Goal: Task Accomplishment & Management: Use online tool/utility

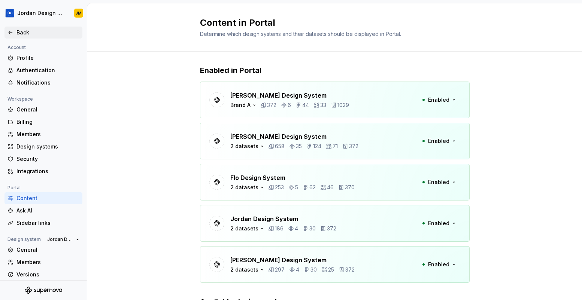
click at [27, 29] on div "Back" at bounding box center [47, 32] width 63 height 7
click at [25, 31] on div "Back" at bounding box center [47, 32] width 63 height 7
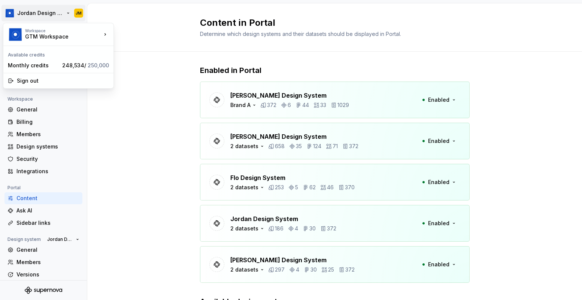
click at [40, 16] on html "Jordan Design System JM Back Account Profile Authentication Notifications Works…" at bounding box center [291, 150] width 582 height 300
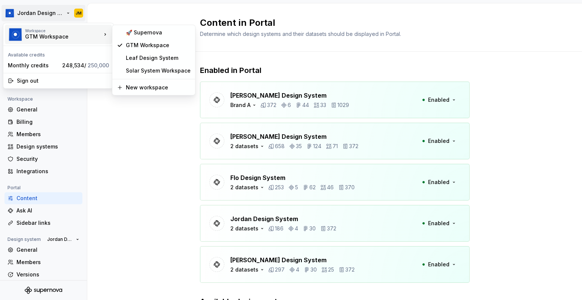
click at [41, 35] on div "GTM Workspace" at bounding box center [57, 36] width 64 height 7
click at [136, 45] on div "GTM Workspace" at bounding box center [158, 45] width 65 height 7
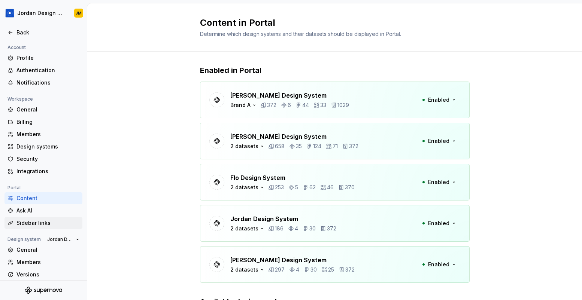
scroll to position [30, 0]
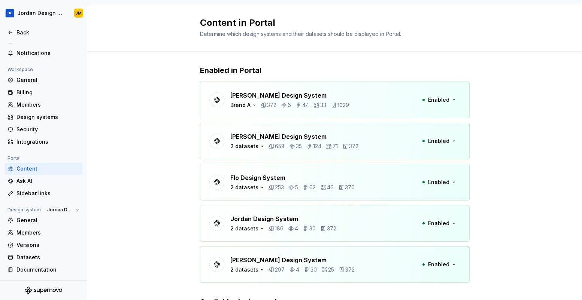
click at [42, 290] on icon "Supernova Logo" at bounding box center [43, 290] width 37 height 7
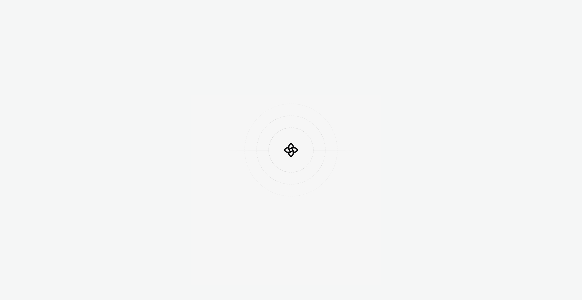
click at [67, 290] on div at bounding box center [291, 150] width 582 height 300
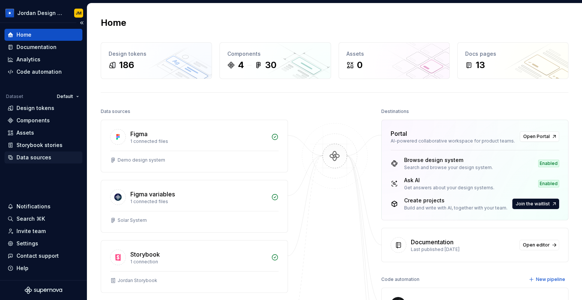
click at [44, 158] on div "Data sources" at bounding box center [33, 157] width 35 height 7
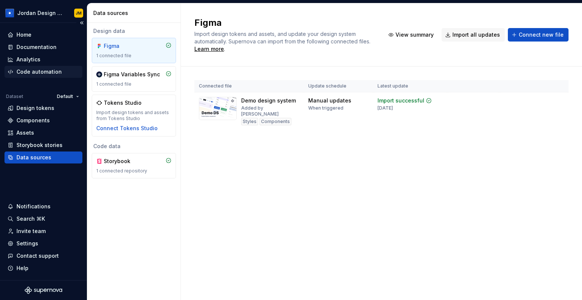
click at [42, 73] on div "Code automation" at bounding box center [38, 71] width 45 height 7
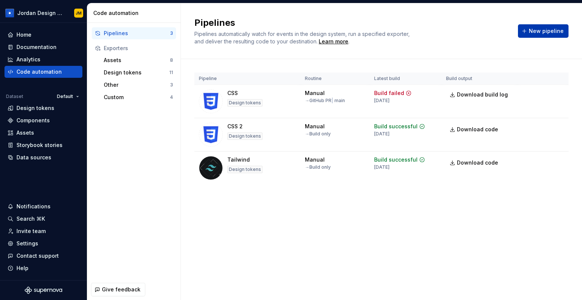
click at [545, 29] on span "New pipeline" at bounding box center [546, 30] width 35 height 7
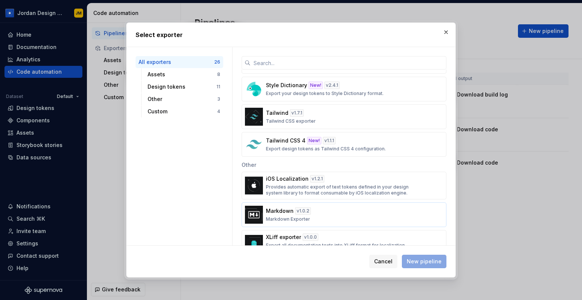
scroll to position [470, 0]
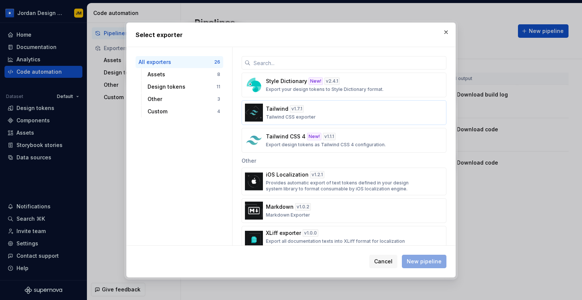
click at [284, 114] on p "Tailwind CSS exporter" at bounding box center [291, 117] width 50 height 6
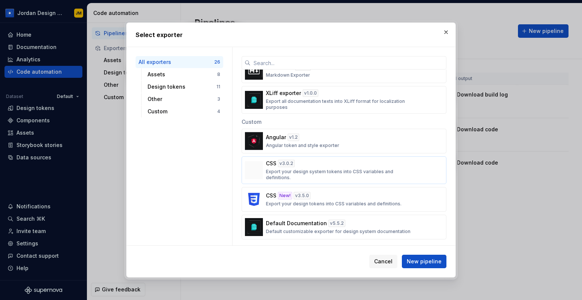
scroll to position [429, 0]
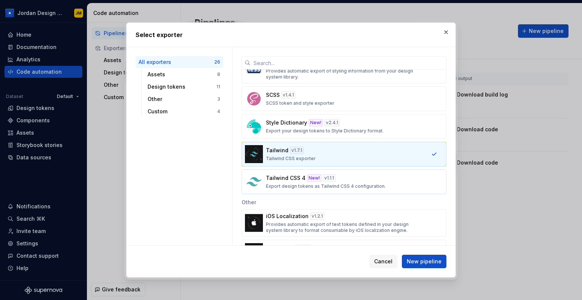
click at [293, 182] on p "Tailwind CSS 4" at bounding box center [286, 177] width 40 height 7
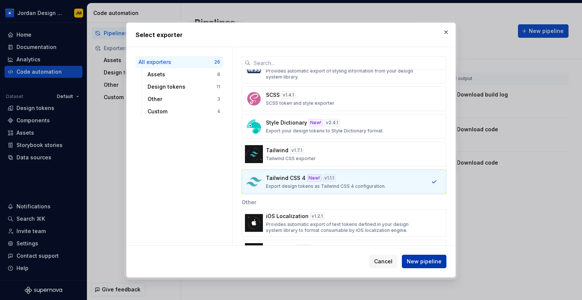
click at [422, 265] on button "New pipeline" at bounding box center [424, 261] width 45 height 13
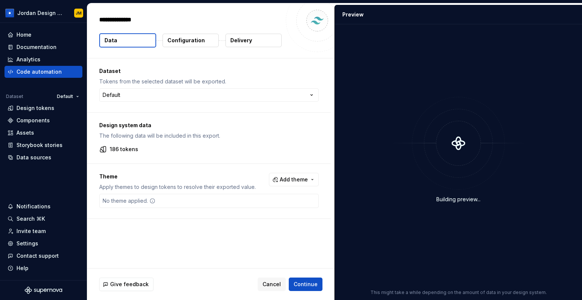
click at [189, 42] on p "Configuration" at bounding box center [185, 40] width 37 height 7
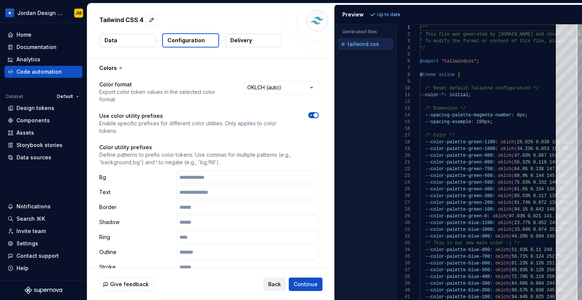
click at [277, 284] on span "Back" at bounding box center [274, 284] width 13 height 7
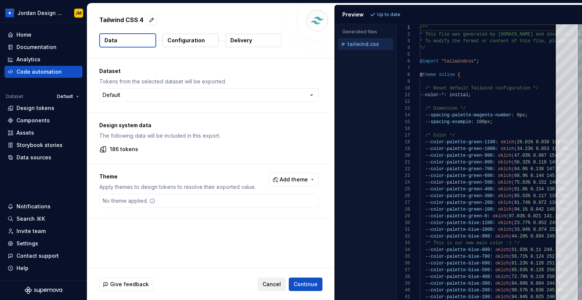
click at [271, 288] on button "Cancel" at bounding box center [272, 284] width 28 height 13
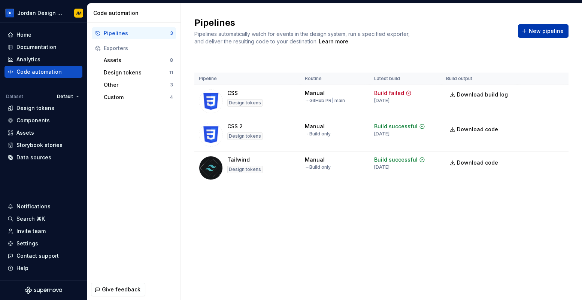
click at [541, 31] on span "New pipeline" at bounding box center [546, 30] width 35 height 7
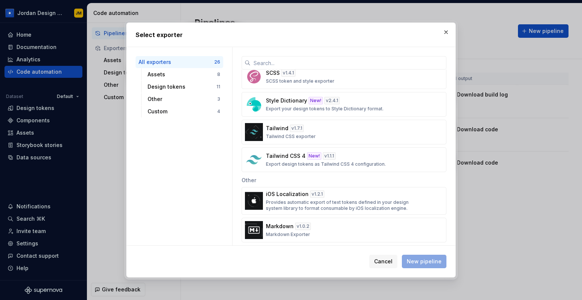
scroll to position [457, 0]
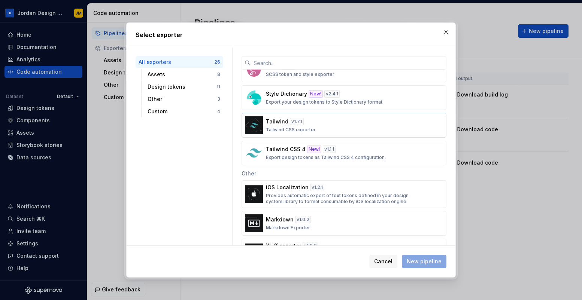
click at [297, 124] on div "v 1.7.1" at bounding box center [297, 121] width 14 height 7
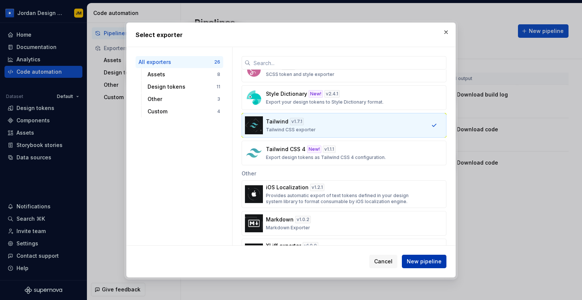
click at [420, 261] on span "New pipeline" at bounding box center [424, 261] width 35 height 7
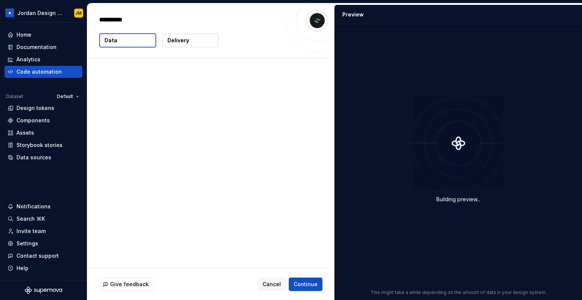
type textarea "*"
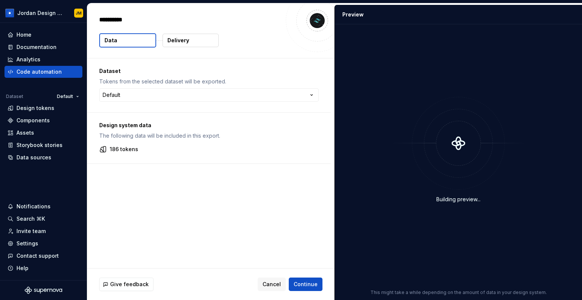
click at [192, 40] on button "Delivery" at bounding box center [190, 40] width 56 height 13
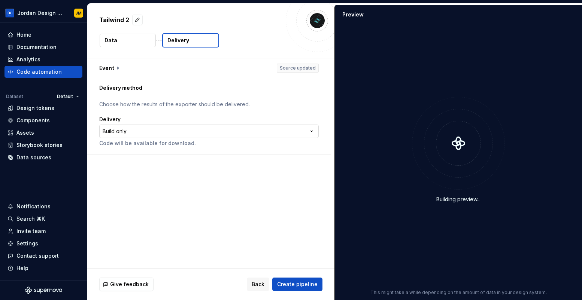
click at [151, 131] on html "**********" at bounding box center [291, 150] width 582 height 300
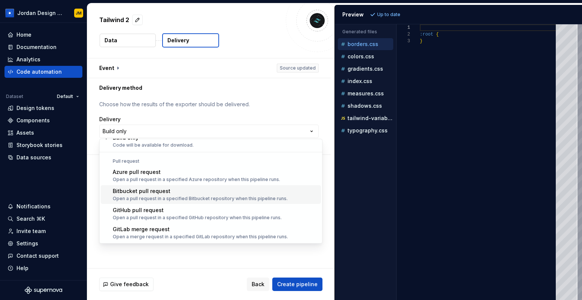
scroll to position [21, 0]
click at [133, 39] on html "**********" at bounding box center [291, 150] width 582 height 300
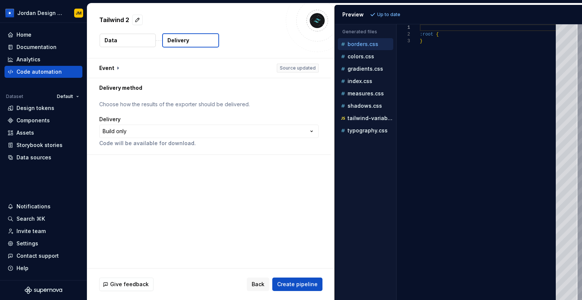
click at [133, 40] on button "Data" at bounding box center [128, 40] width 56 height 13
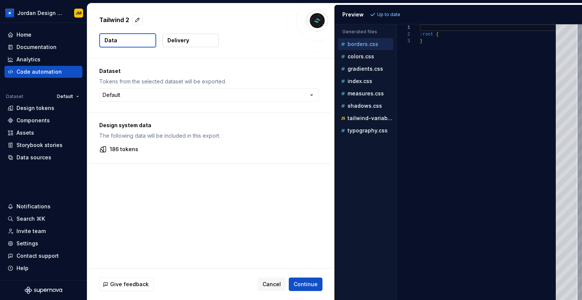
click at [177, 42] on p "Delivery" at bounding box center [178, 40] width 22 height 7
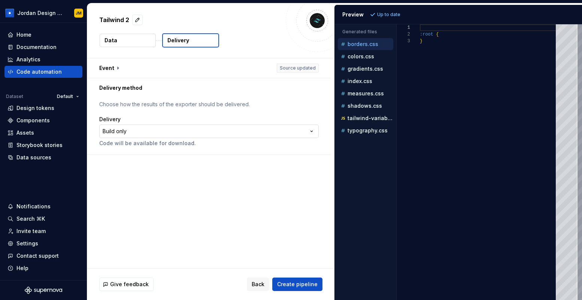
click at [177, 132] on html "**********" at bounding box center [291, 150] width 582 height 300
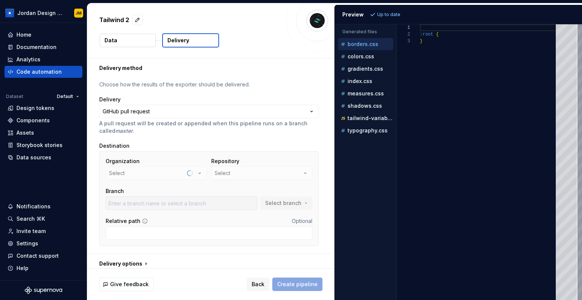
scroll to position [23, 0]
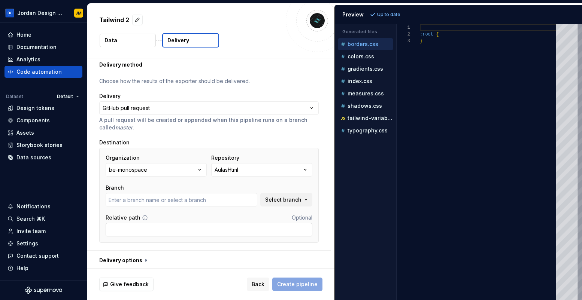
type input "main"
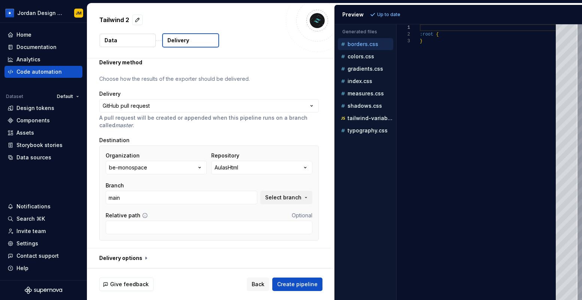
click at [132, 43] on button "Data" at bounding box center [128, 40] width 56 height 13
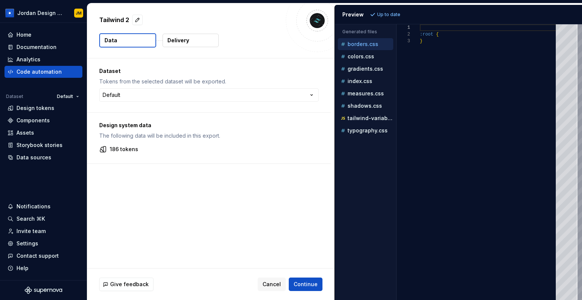
click at [176, 44] on button "Delivery" at bounding box center [190, 40] width 56 height 13
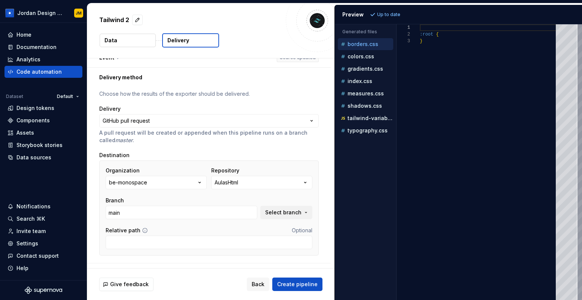
scroll to position [25, 0]
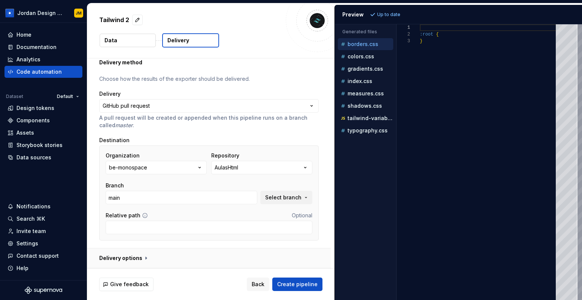
click at [144, 259] on button "button" at bounding box center [208, 258] width 243 height 19
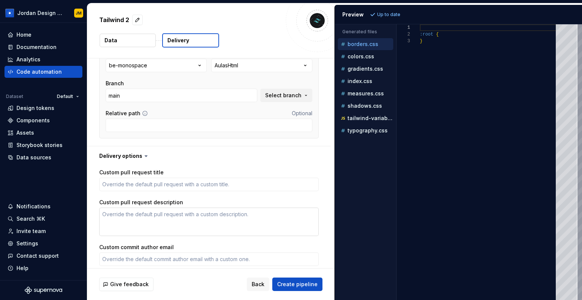
scroll to position [80, 0]
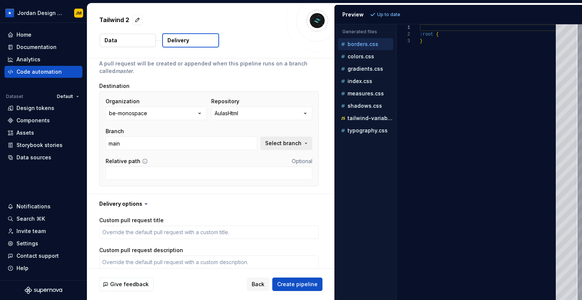
click at [287, 149] on button "Select branch" at bounding box center [286, 143] width 52 height 13
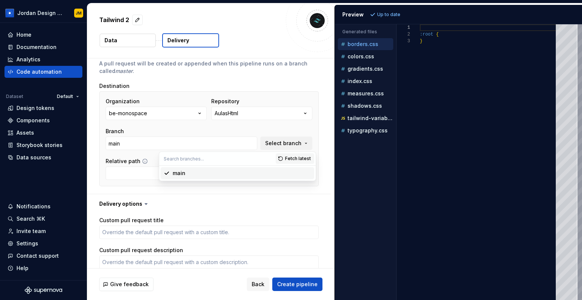
click at [234, 190] on div "**********" at bounding box center [208, 106] width 219 height 170
click at [148, 170] on input "Relative path" at bounding box center [209, 173] width 207 height 13
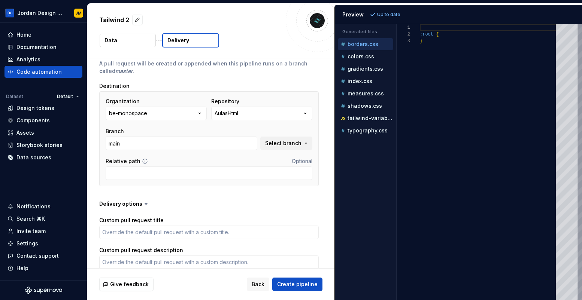
type textarea "*"
click at [34, 245] on div "Settings" at bounding box center [27, 243] width 22 height 7
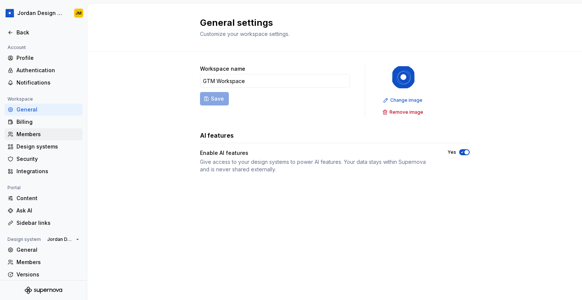
click at [32, 132] on div "Members" at bounding box center [47, 134] width 63 height 7
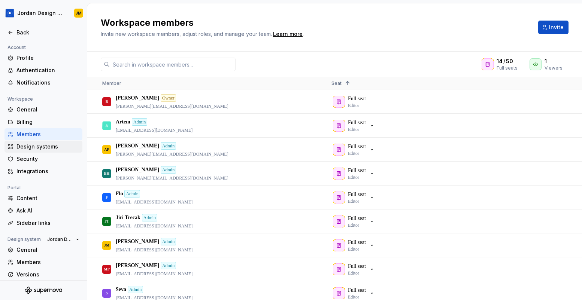
click at [34, 149] on div "Design systems" at bounding box center [47, 146] width 63 height 7
click at [36, 200] on div "Content" at bounding box center [47, 198] width 63 height 7
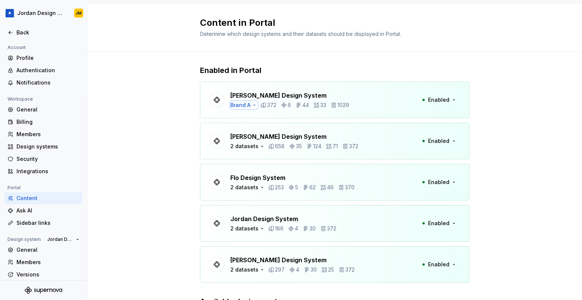
click at [248, 105] on div "Brand A" at bounding box center [240, 104] width 20 height 7
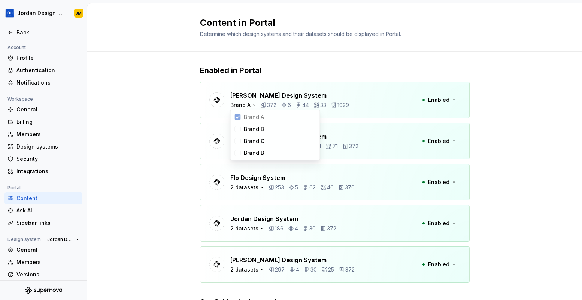
click at [178, 112] on div "Enabled in Portal [PERSON_NAME] Design System Brand A 372 6 44 33 1029 Enabled …" at bounding box center [334, 213] width 494 height 323
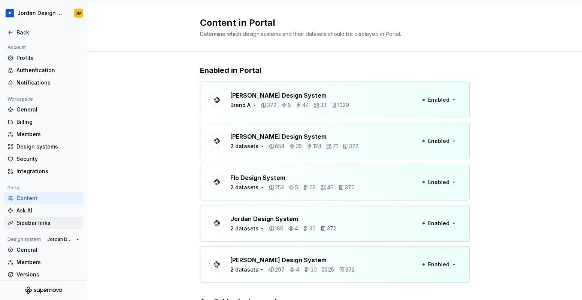
click at [42, 221] on div "Sidebar links" at bounding box center [47, 222] width 63 height 7
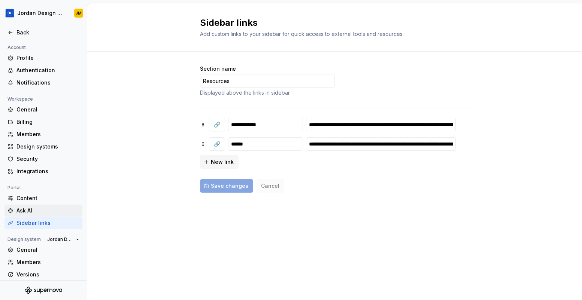
click at [45, 210] on div "Ask AI" at bounding box center [47, 210] width 63 height 7
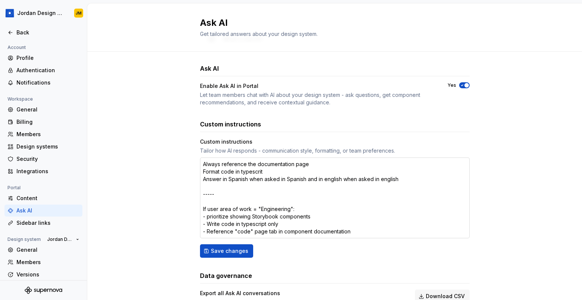
scroll to position [22, 0]
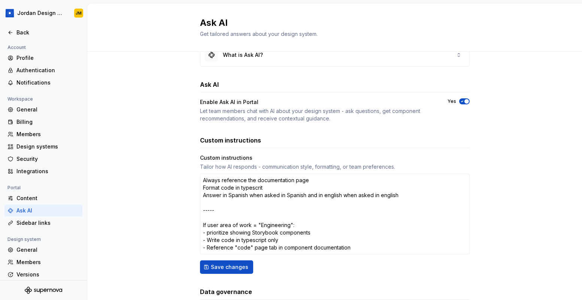
type textarea "*"
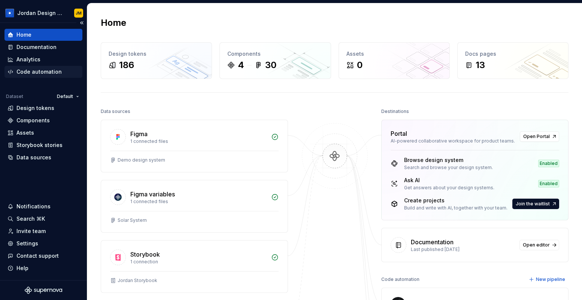
click at [40, 69] on div "Code automation" at bounding box center [38, 71] width 45 height 7
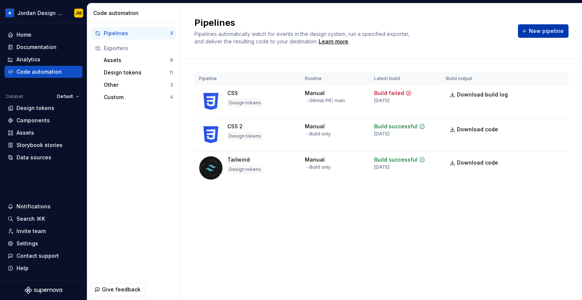
click at [543, 34] on span "New pipeline" at bounding box center [546, 30] width 35 height 7
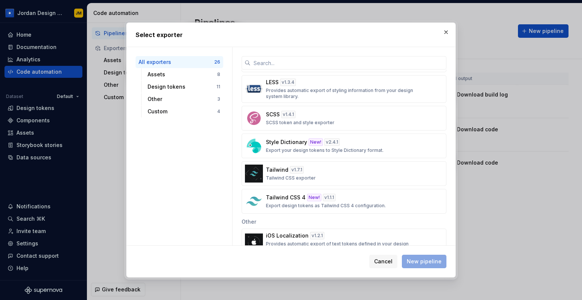
scroll to position [411, 0]
click at [318, 123] on p "SCSS token and style exporter" at bounding box center [300, 121] width 69 height 6
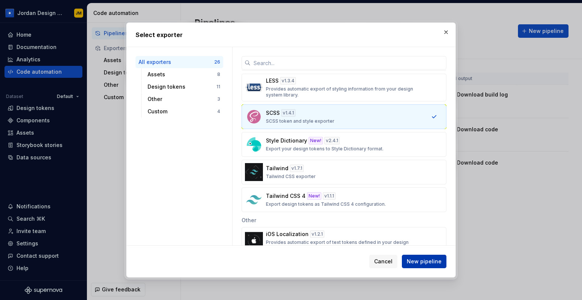
click at [427, 258] on span "New pipeline" at bounding box center [424, 261] width 35 height 7
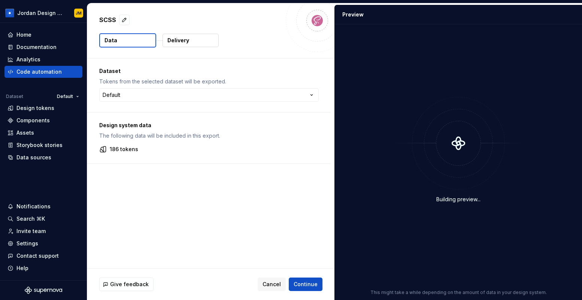
click at [188, 39] on p "Delivery" at bounding box center [178, 40] width 22 height 7
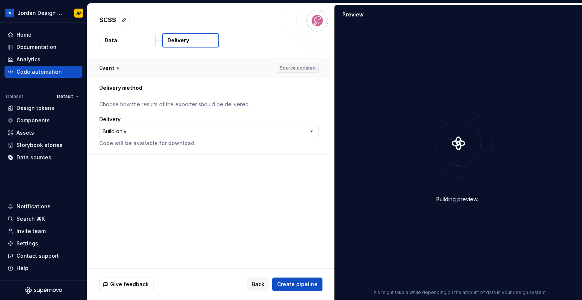
click at [140, 69] on button "button" at bounding box center [208, 67] width 243 height 19
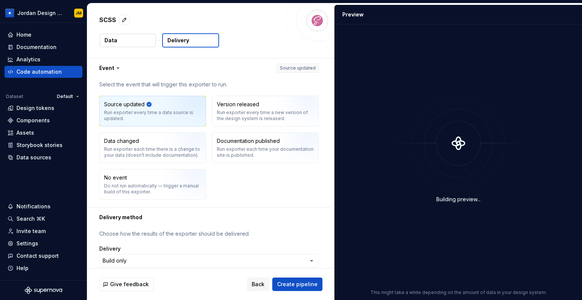
scroll to position [16, 0]
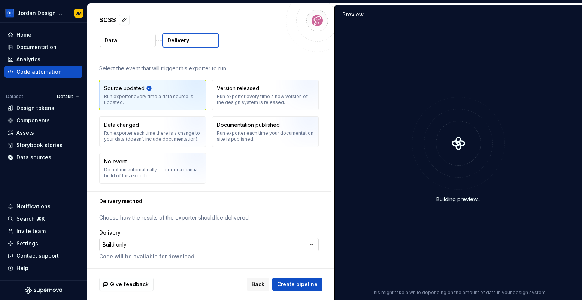
click at [141, 241] on html "**********" at bounding box center [291, 150] width 582 height 300
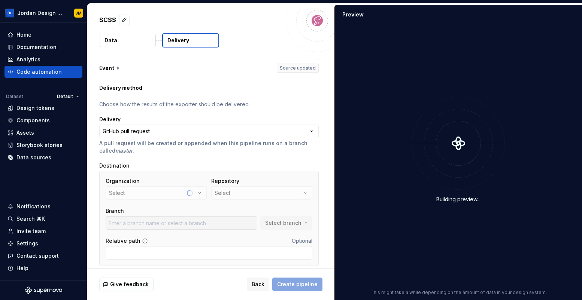
scroll to position [25, 0]
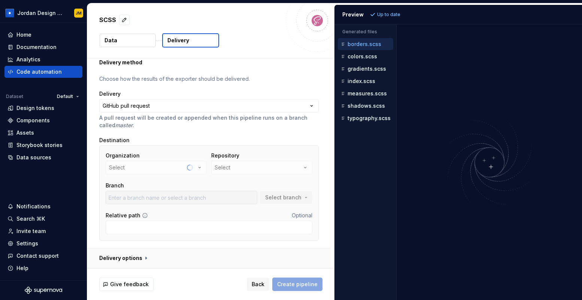
click at [144, 257] on button "button" at bounding box center [208, 258] width 243 height 19
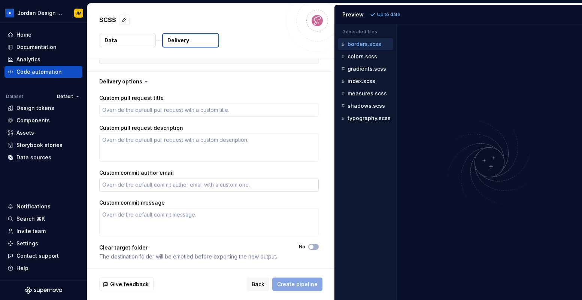
scroll to position [0, 0]
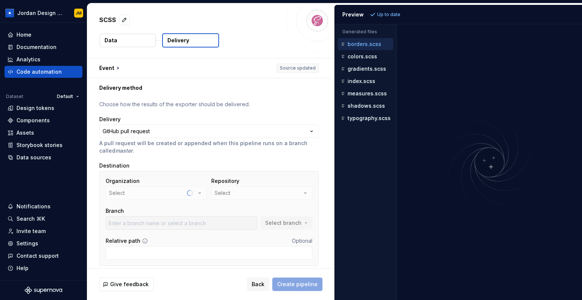
type textarea "*"
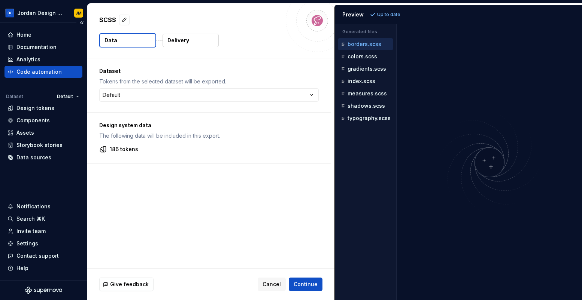
click at [63, 69] on div "Code automation" at bounding box center [43, 71] width 72 height 7
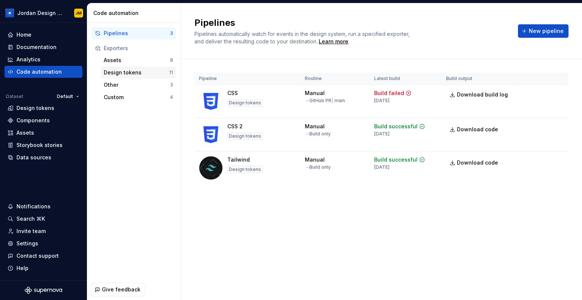
click at [148, 73] on div "Design tokens" at bounding box center [137, 72] width 66 height 7
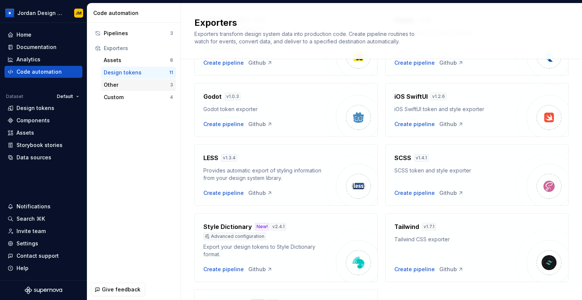
scroll to position [247, 0]
